Goal: Information Seeking & Learning: Learn about a topic

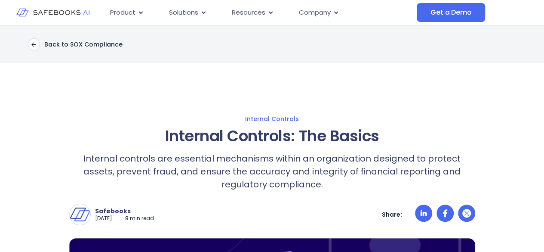
click at [299, 134] on h1 "Internal Controls: The Basics" at bounding box center [272, 136] width 406 height 18
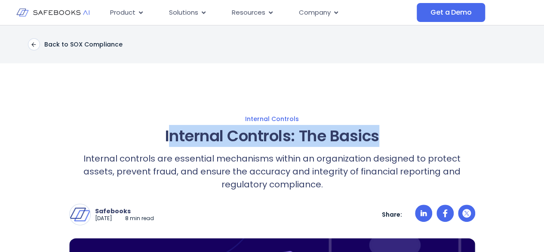
drag, startPoint x: 166, startPoint y: 137, endPoint x: 417, endPoint y: 135, distance: 251.3
click at [417, 135] on h1 "Internal Controls: The Basics" at bounding box center [272, 136] width 406 height 18
drag, startPoint x: 155, startPoint y: 134, endPoint x: 416, endPoint y: 144, distance: 260.9
click at [416, 144] on h1 "Internal Controls: The Basics" at bounding box center [272, 136] width 406 height 18
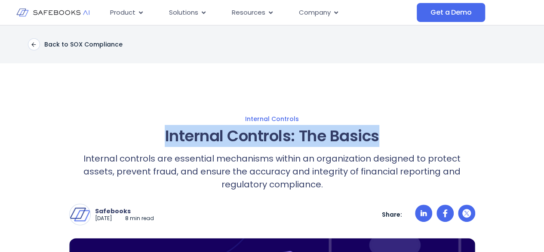
click at [416, 144] on h1 "Internal Controls: The Basics" at bounding box center [272, 136] width 406 height 18
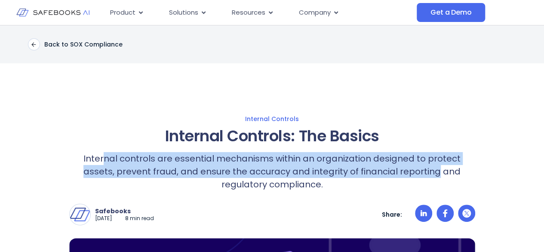
drag, startPoint x: 93, startPoint y: 158, endPoint x: 396, endPoint y: 166, distance: 303.4
click at [396, 166] on p "Internal controls are essential mechanisms within an organization designed to p…" at bounding box center [272, 171] width 406 height 39
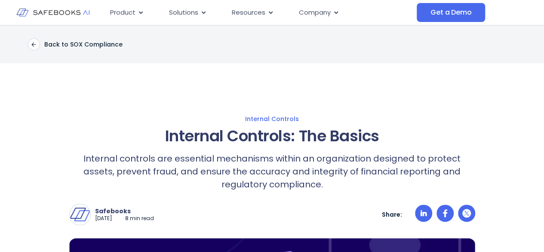
click at [401, 141] on h1 "Internal Controls: The Basics" at bounding box center [272, 136] width 406 height 18
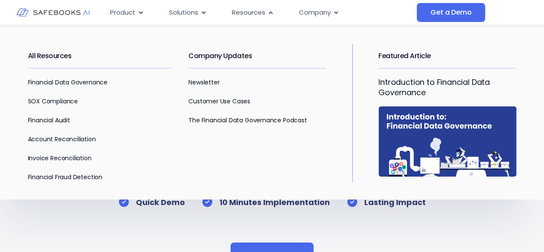
scroll to position [4431, 0]
